Goal: Information Seeking & Learning: Check status

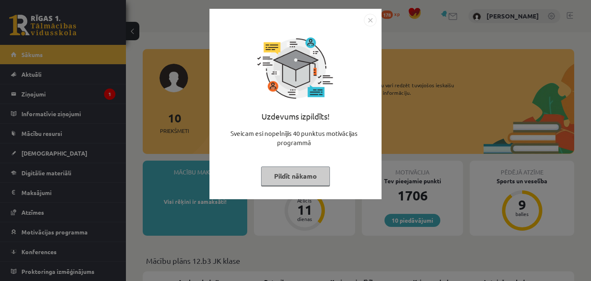
click at [303, 176] on button "Pildīt nākamo" at bounding box center [295, 176] width 69 height 19
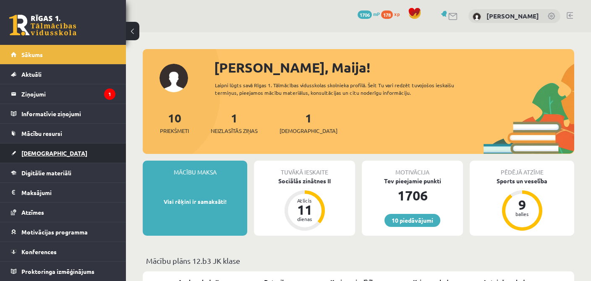
click at [33, 152] on span "[DEMOGRAPHIC_DATA]" at bounding box center [54, 153] width 66 height 8
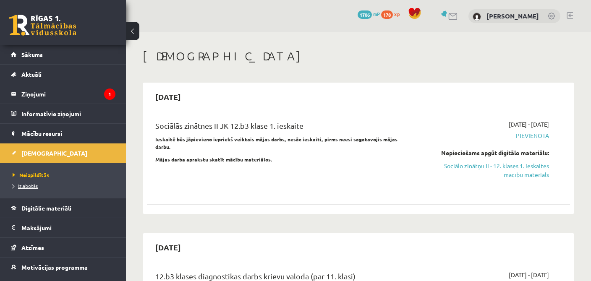
click at [28, 182] on link "Izlabotās" at bounding box center [65, 186] width 105 height 8
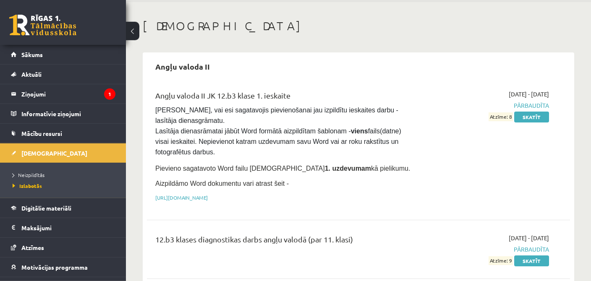
scroll to position [44, 0]
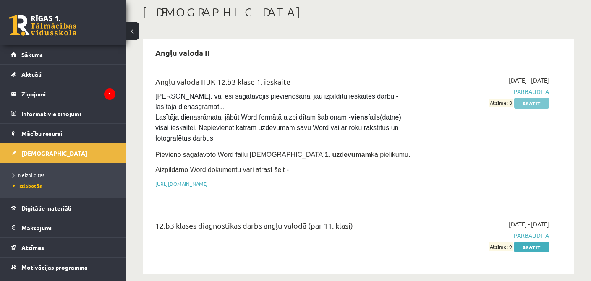
click at [535, 102] on link "Skatīt" at bounding box center [531, 103] width 35 height 11
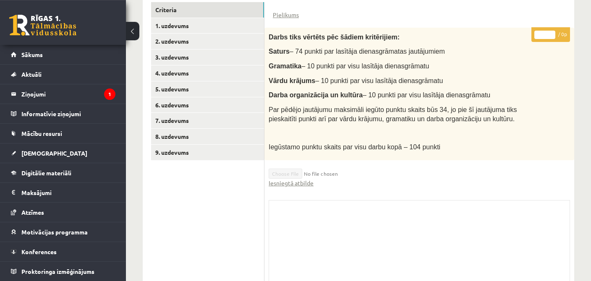
scroll to position [195, 0]
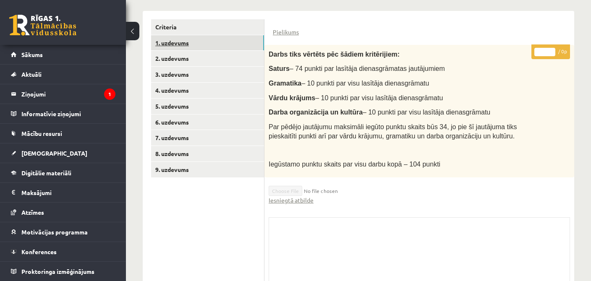
click at [191, 43] on link "1. uzdevums" at bounding box center [207, 43] width 113 height 16
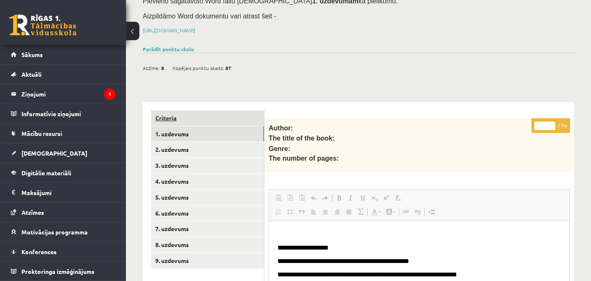
scroll to position [84, 0]
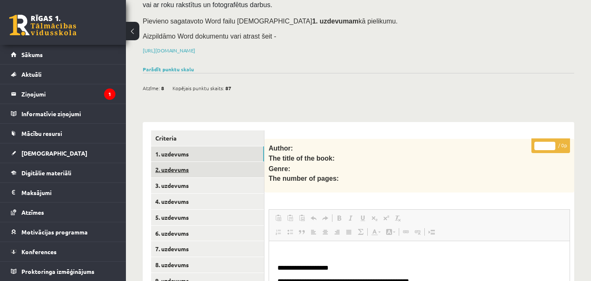
click at [185, 164] on link "2. uzdevums" at bounding box center [207, 170] width 113 height 16
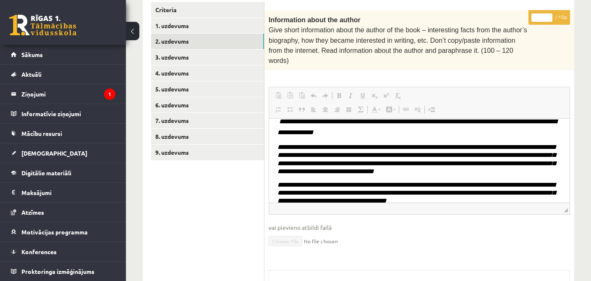
scroll to position [14, 0]
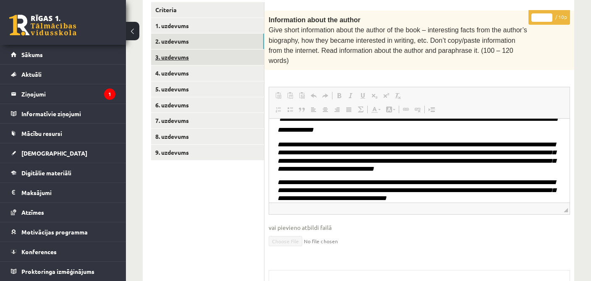
click at [198, 54] on link "3. uzdevums" at bounding box center [207, 58] width 113 height 16
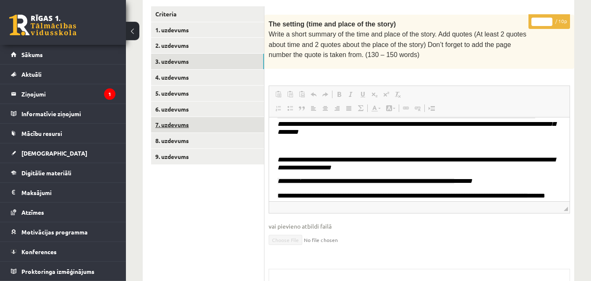
scroll to position [170, 0]
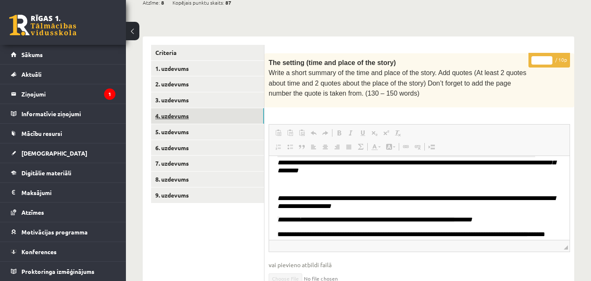
click at [184, 110] on link "4. uzdevums" at bounding box center [207, 116] width 113 height 16
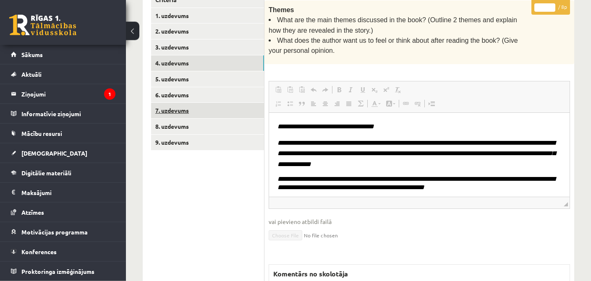
scroll to position [222, 0]
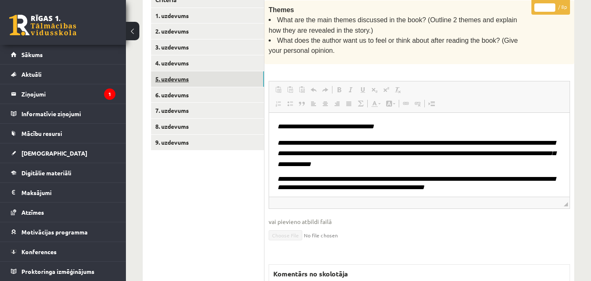
click at [229, 81] on link "5. uzdevums" at bounding box center [207, 79] width 113 height 16
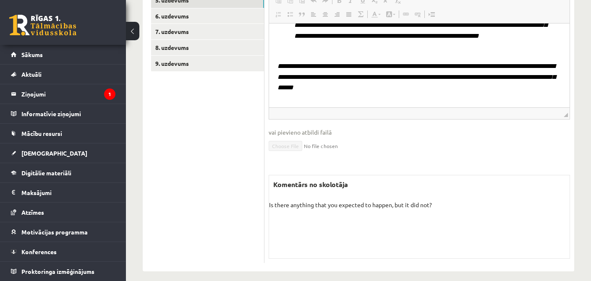
scroll to position [149, 0]
click at [342, 79] on span "**********" at bounding box center [416, 77] width 278 height 28
click at [326, 89] on p "**********" at bounding box center [419, 77] width 284 height 32
click at [327, 89] on p "**********" at bounding box center [419, 77] width 284 height 32
drag, startPoint x: 331, startPoint y: 89, endPoint x: 274, endPoint y: 66, distance: 61.6
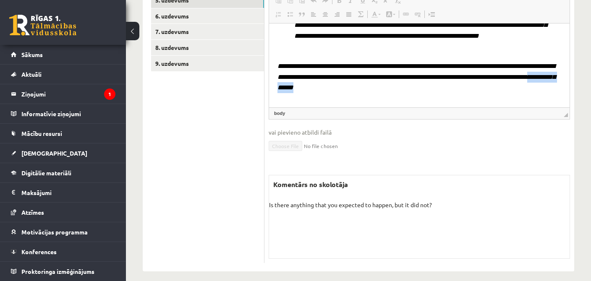
drag, startPoint x: 274, startPoint y: 61, endPoint x: 278, endPoint y: 67, distance: 7.6
click at [278, 67] on span "**********" at bounding box center [416, 77] width 278 height 28
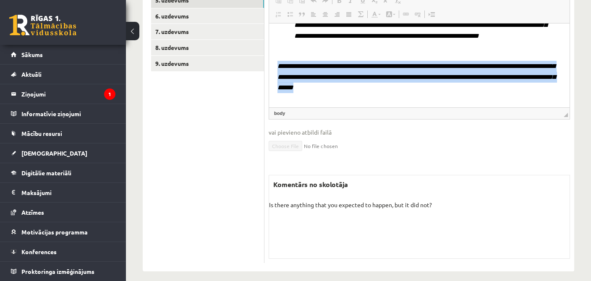
drag, startPoint x: 278, startPoint y: 67, endPoint x: 364, endPoint y: 95, distance: 90.8
click at [364, 95] on body "**********" at bounding box center [419, 7] width 284 height 201
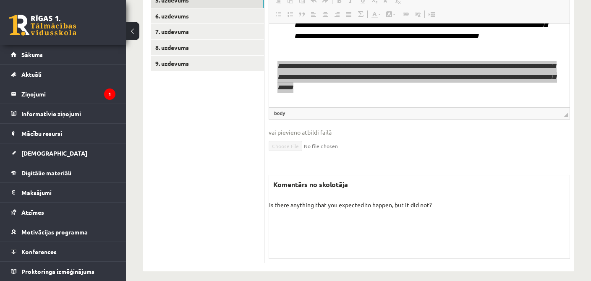
click at [480, 150] on fieldset "Rich Text Editor, wiswyg-editor-user-answer-47433945287540 Панели инструментов …" at bounding box center [419, 77] width 301 height 171
click at [513, 208] on div "Komentārs no skolotāja Is there anything that you expected to happen, but it di…" at bounding box center [419, 217] width 301 height 84
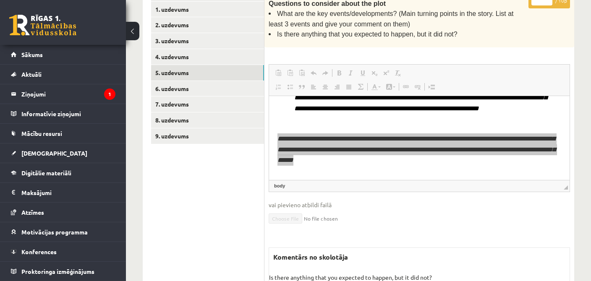
scroll to position [124, 0]
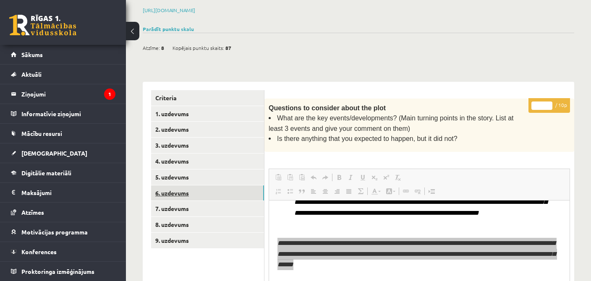
click at [185, 193] on link "6. uzdevums" at bounding box center [207, 194] width 113 height 16
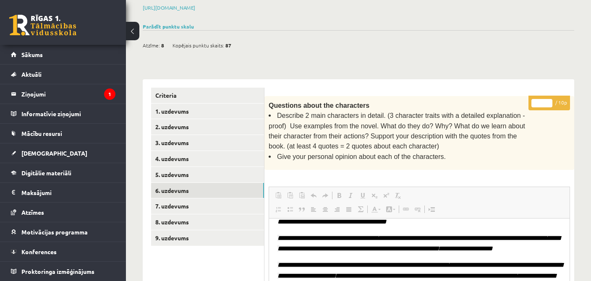
scroll to position [143, 0]
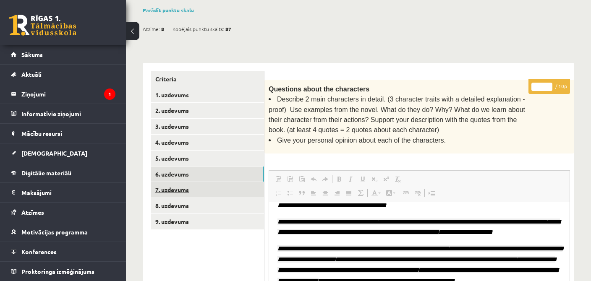
click at [196, 192] on link "7. uzdevums" at bounding box center [207, 190] width 113 height 16
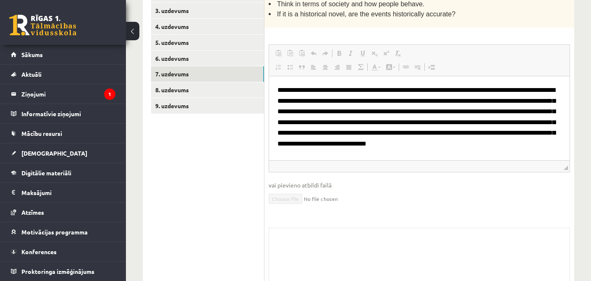
scroll to position [178, 0]
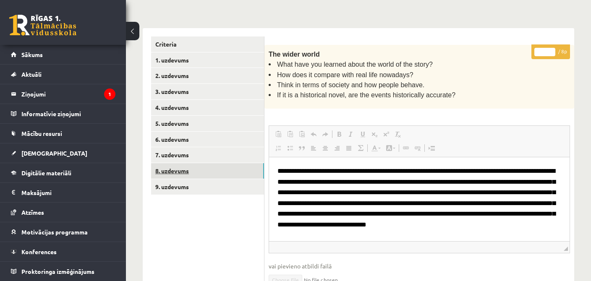
click at [205, 170] on link "8. uzdevums" at bounding box center [207, 171] width 113 height 16
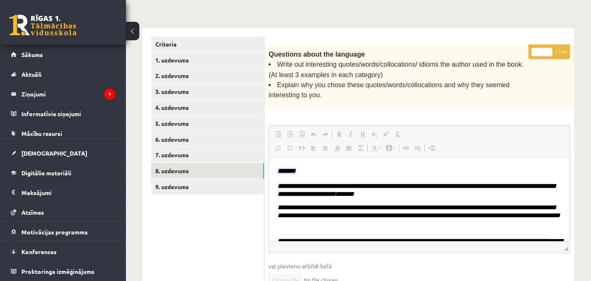
scroll to position [0, 0]
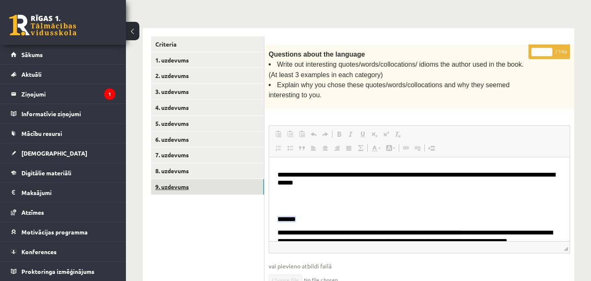
click at [222, 189] on link "9. uzdevums" at bounding box center [207, 187] width 113 height 16
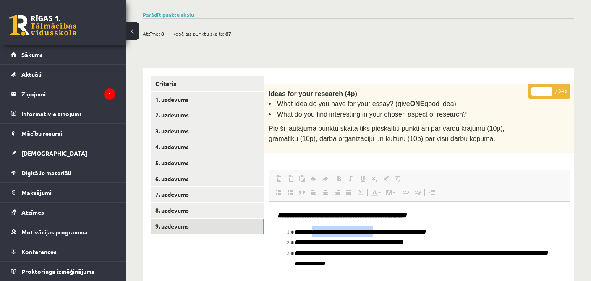
drag, startPoint x: 331, startPoint y: 226, endPoint x: 384, endPoint y: 230, distance: 53.0
click at [384, 230] on body "**********" at bounding box center [419, 239] width 284 height 59
click at [452, 239] on li "**********" at bounding box center [419, 242] width 250 height 11
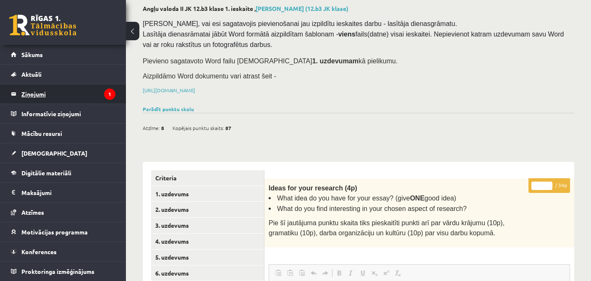
click at [69, 101] on legend "Ziņojumi 1" at bounding box center [68, 93] width 94 height 19
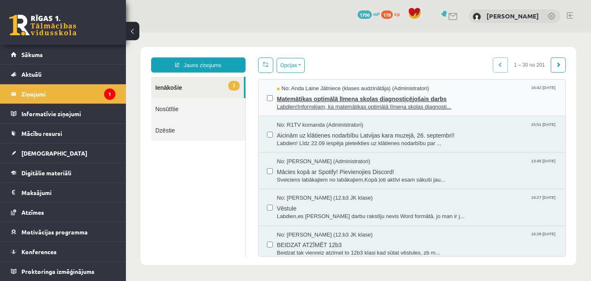
click at [334, 103] on span "Labdien!Informējam, ka matemātikas optimālā līmeņa skolas diagnosti..." at bounding box center [417, 107] width 280 height 8
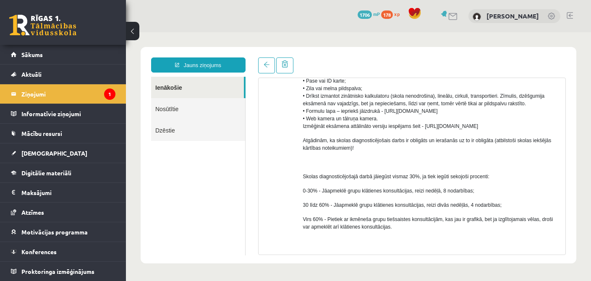
scroll to position [447, 0]
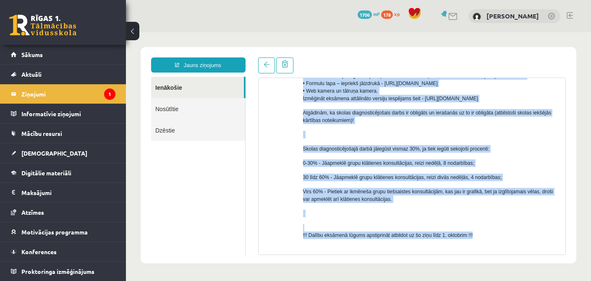
drag, startPoint x: 300, startPoint y: 125, endPoint x: 504, endPoint y: 249, distance: 237.9
copy div "Informējam, ka matemātikas optimālā līmeņa skolas diagnosticējošais darbs notik…"
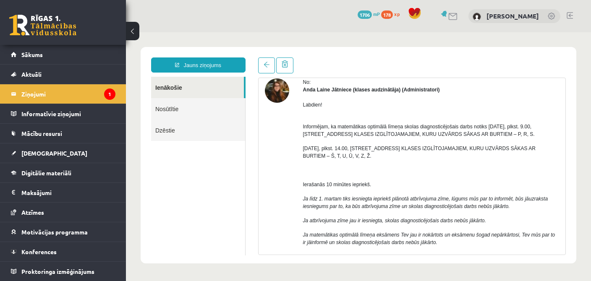
scroll to position [22, 0]
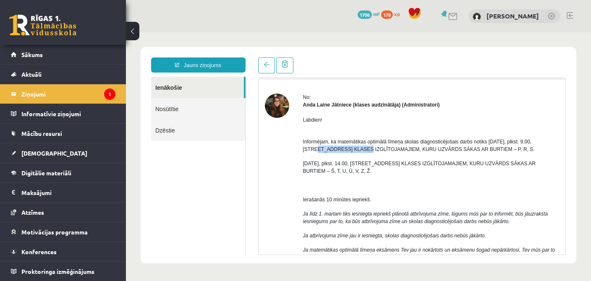
drag, startPoint x: 538, startPoint y: 140, endPoint x: 322, endPoint y: 153, distance: 215.7
copy span "Latgales ielā 257b"
click at [421, 172] on p "23. oktobrī, plkst. 14.00, Latgales ielā 257b – 12B3 KLASES IZGLĪTOJAMAJIEM, KU…" at bounding box center [431, 167] width 256 height 15
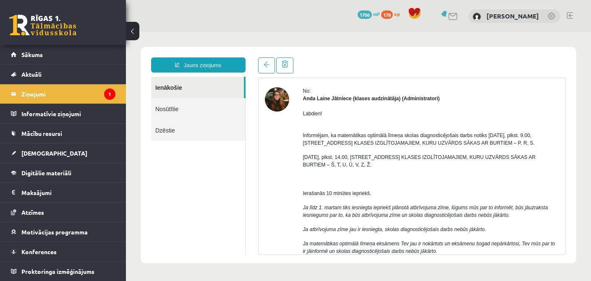
scroll to position [0, 0]
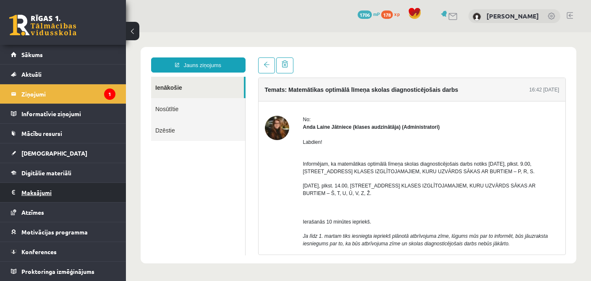
click at [48, 192] on legend "Maksājumi 0" at bounding box center [68, 192] width 94 height 19
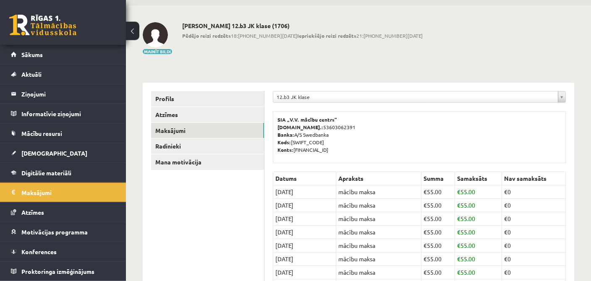
scroll to position [44, 0]
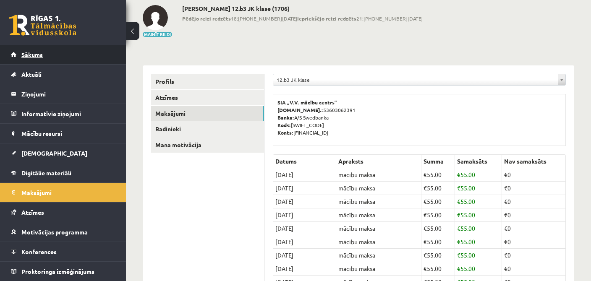
click at [63, 56] on link "Sākums" at bounding box center [63, 54] width 105 height 19
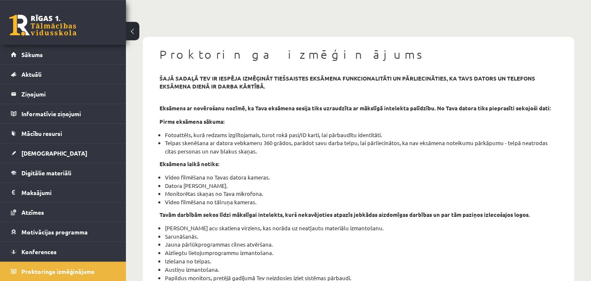
scroll to position [15, 0]
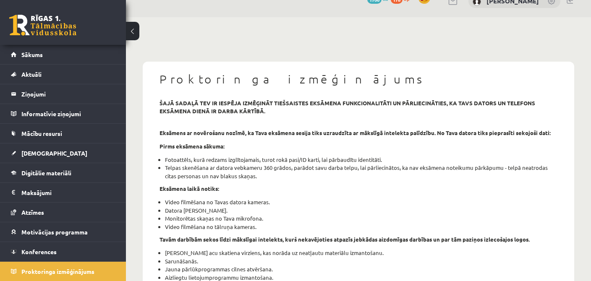
click at [161, 76] on h1 "Proktoringa izmēģinājums" at bounding box center [358, 79] width 398 height 14
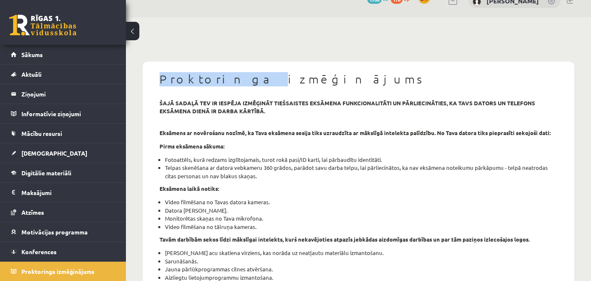
drag, startPoint x: 161, startPoint y: 76, endPoint x: 247, endPoint y: 125, distance: 99.3
click at [204, 89] on div "Proktoringa izmēģinājums" at bounding box center [358, 80] width 410 height 17
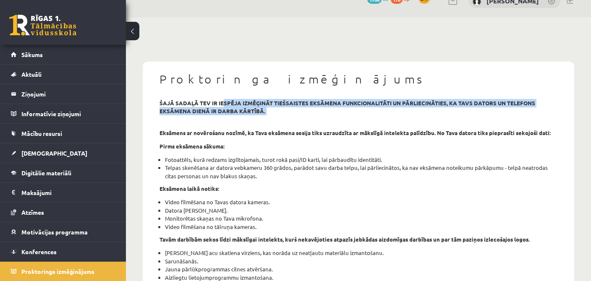
drag, startPoint x: 247, startPoint y: 125, endPoint x: 290, endPoint y: 161, distance: 55.7
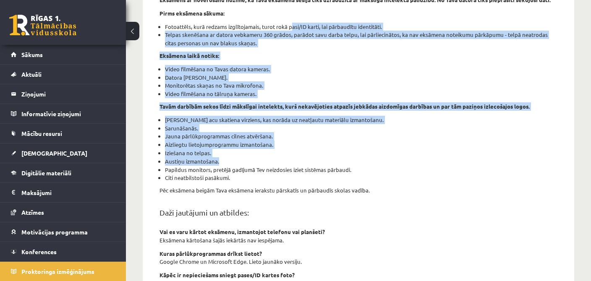
drag, startPoint x: 290, startPoint y: 161, endPoint x: 294, endPoint y: 165, distance: 5.6
click at [294, 165] on div "šajā sadaļā tev ir iespēja izmēģināt tiešsaistes eksāmena funkcionalitāti un pā…" at bounding box center [358, 188] width 410 height 444
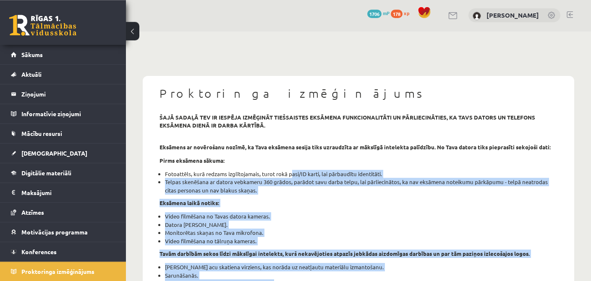
scroll to position [0, 0]
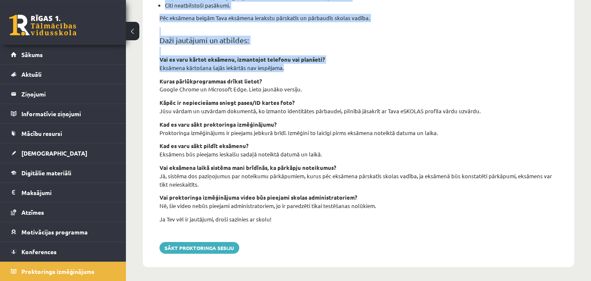
scroll to position [325, 0]
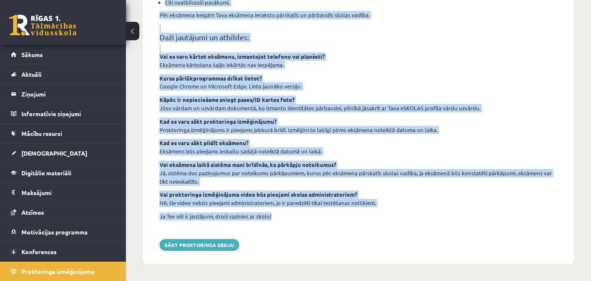
drag, startPoint x: 161, startPoint y: 90, endPoint x: 306, endPoint y: 217, distance: 193.0
copy div "Proktoringa izmēģinājums šajā sadaļā tev ir iespēja izmēģināt tiešsaistes eksām…"
click at [255, 229] on div "šajā sadaļā tev ir iespēja izmēģināt tiešsaistes eksāmena funkcionalitāti un pā…" at bounding box center [358, 13] width 410 height 444
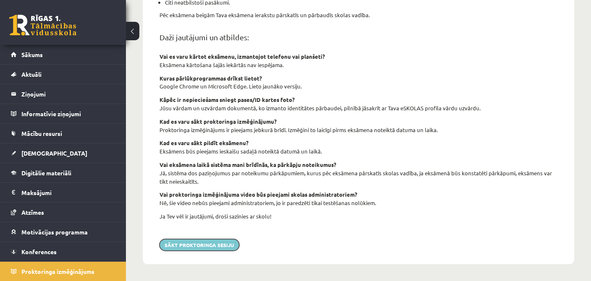
click at [224, 242] on button "Sākt proktoringa sesiju" at bounding box center [199, 245] width 80 height 12
